Goal: Communication & Community: Answer question/provide support

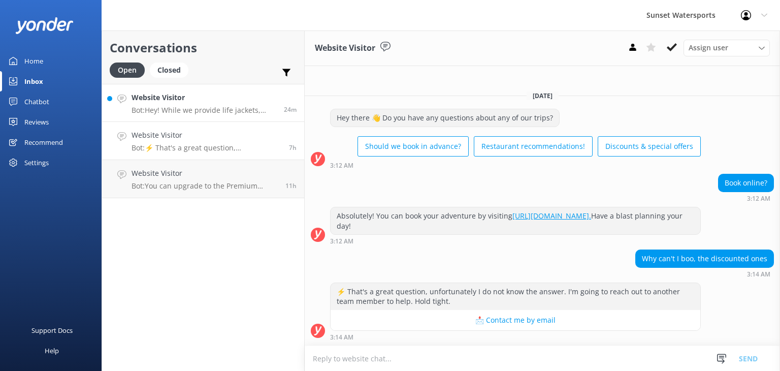
click at [177, 106] on p "Bot: Hey! While we provide life jackets, buoyancy vests, and swim noodles for a…" at bounding box center [204, 110] width 145 height 9
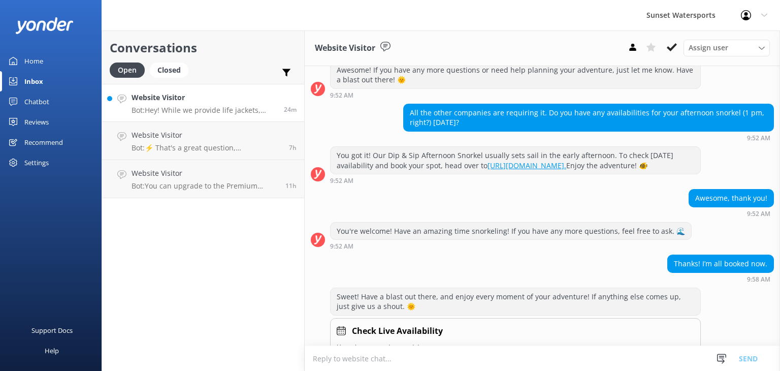
scroll to position [260, 0]
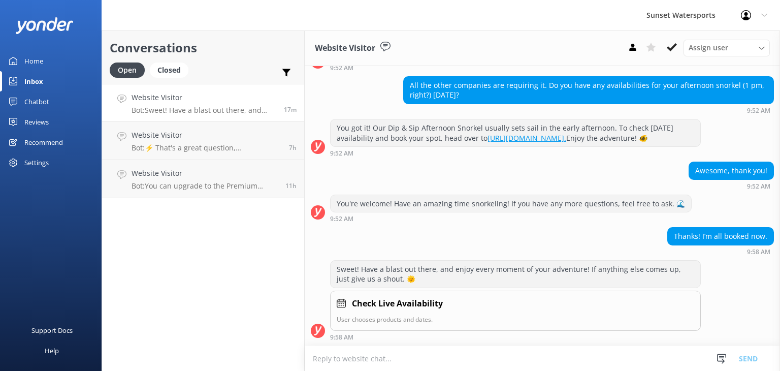
click at [35, 77] on div "Inbox" at bounding box center [33, 81] width 19 height 20
